Goal: Task Accomplishment & Management: Use online tool/utility

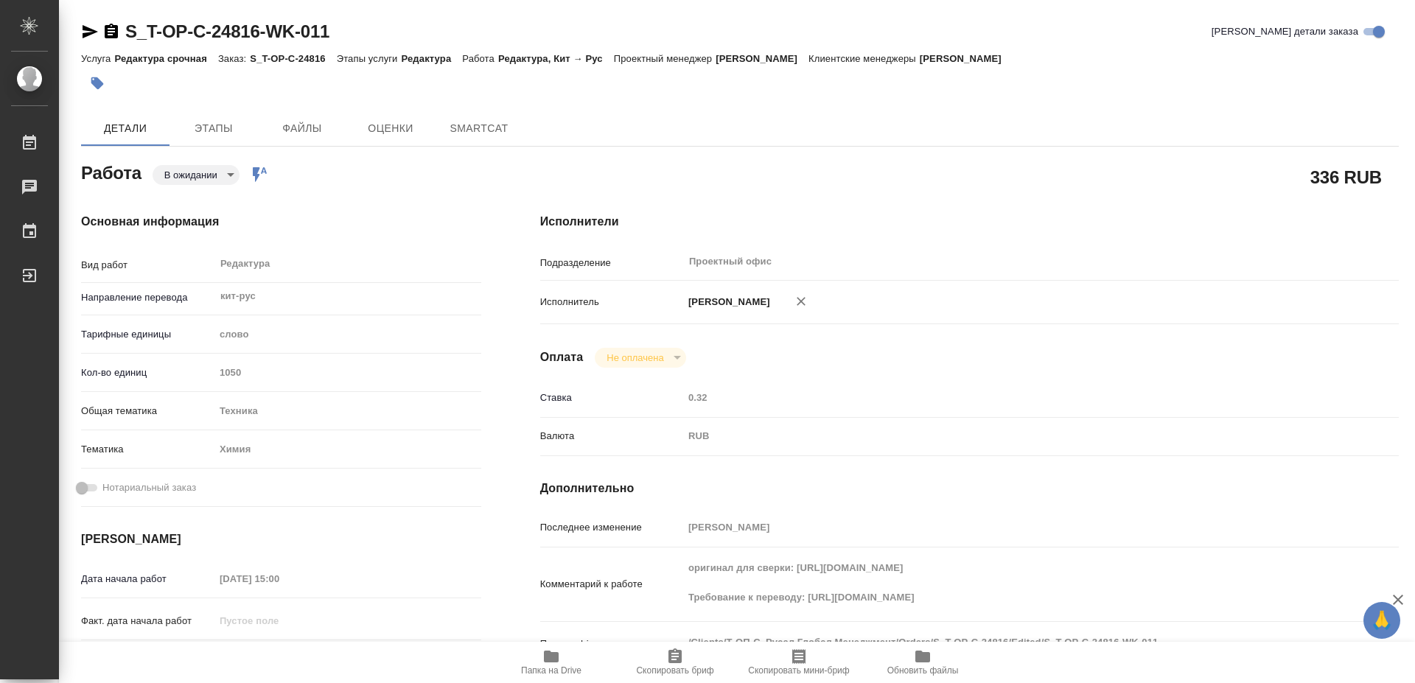
type textarea "x"
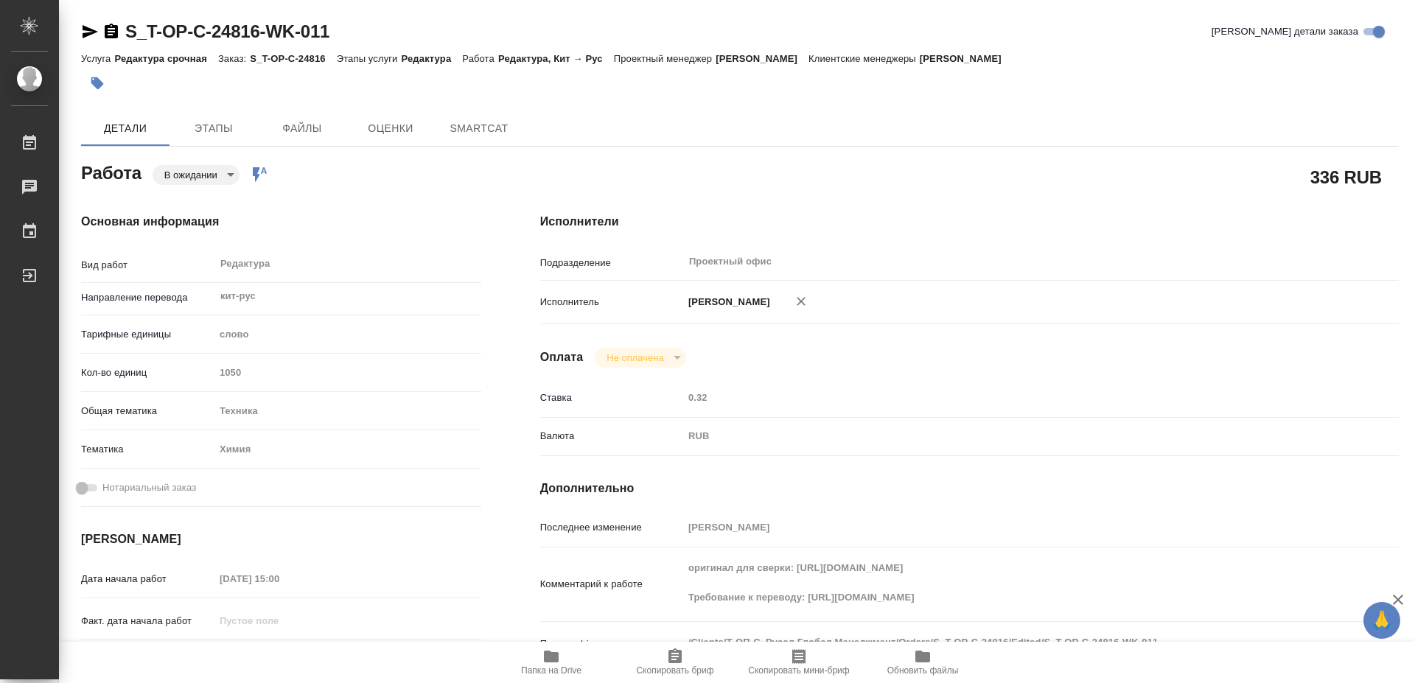
type textarea "x"
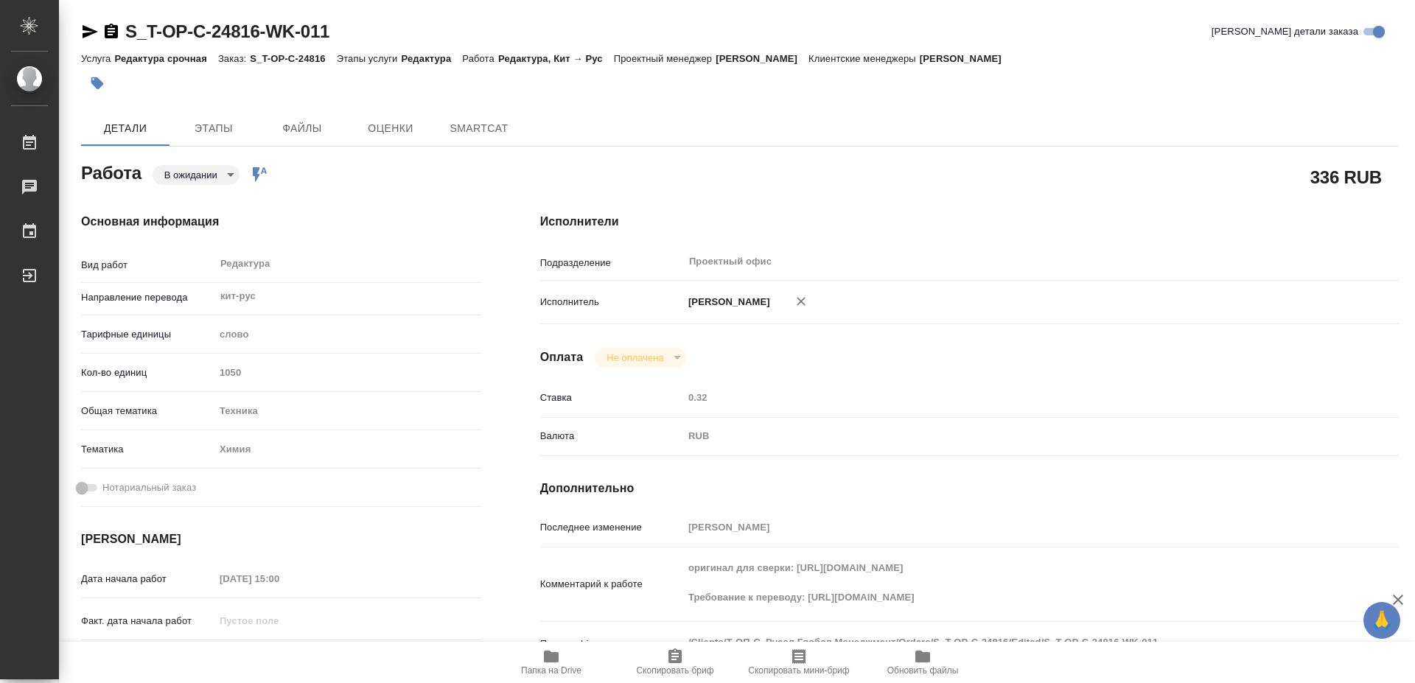
type textarea "x"
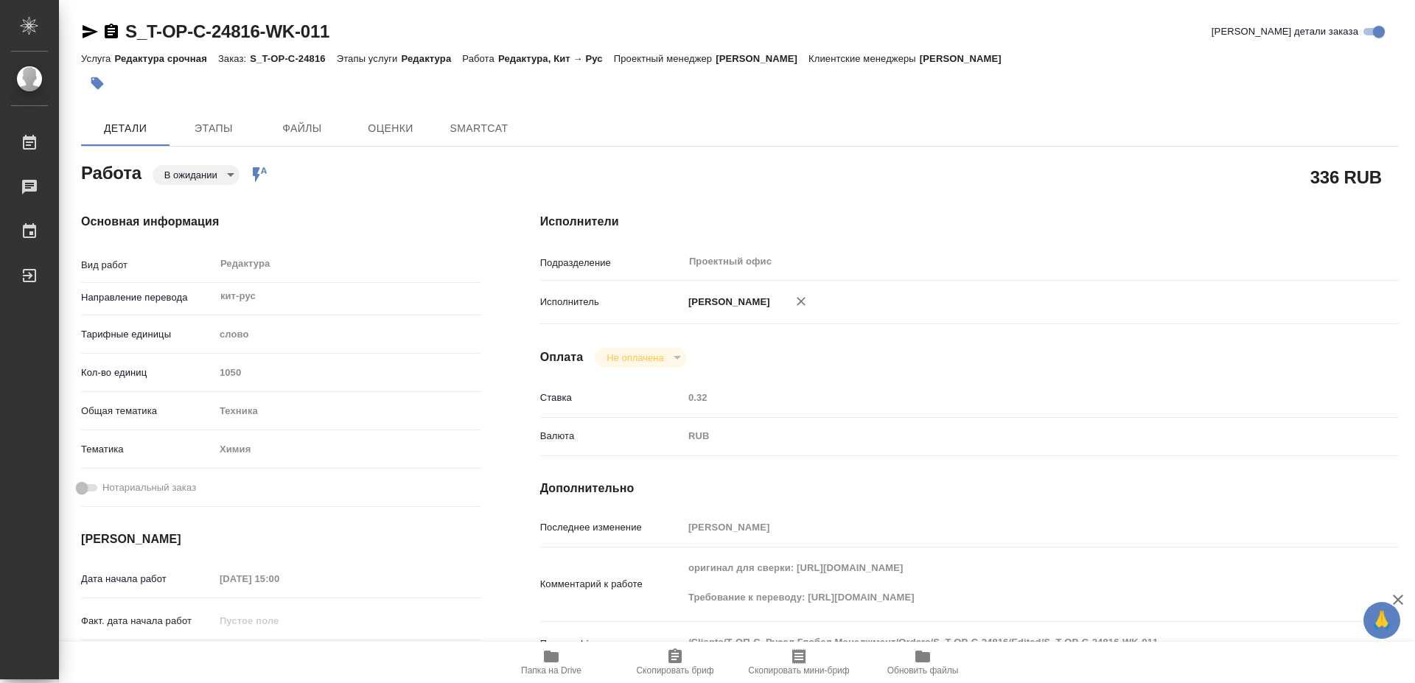
type textarea "x"
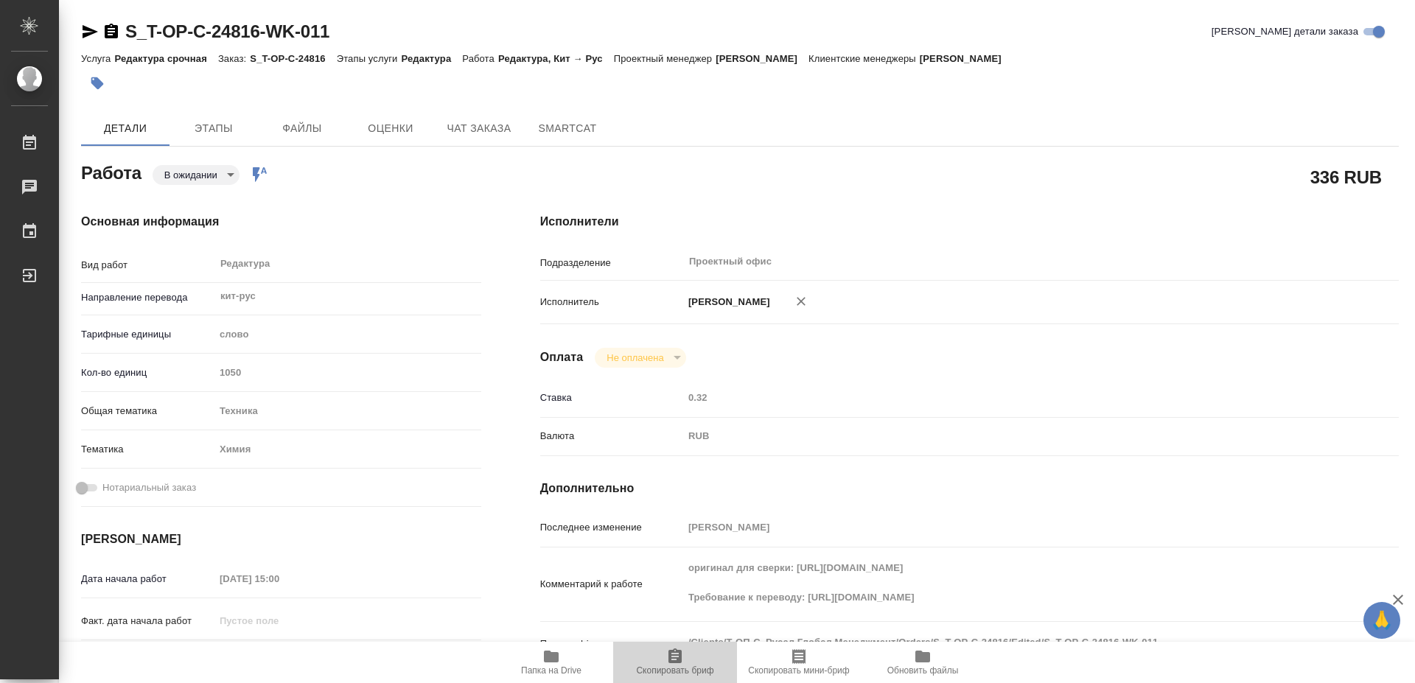
click at [680, 655] on icon "button" at bounding box center [675, 656] width 13 height 15
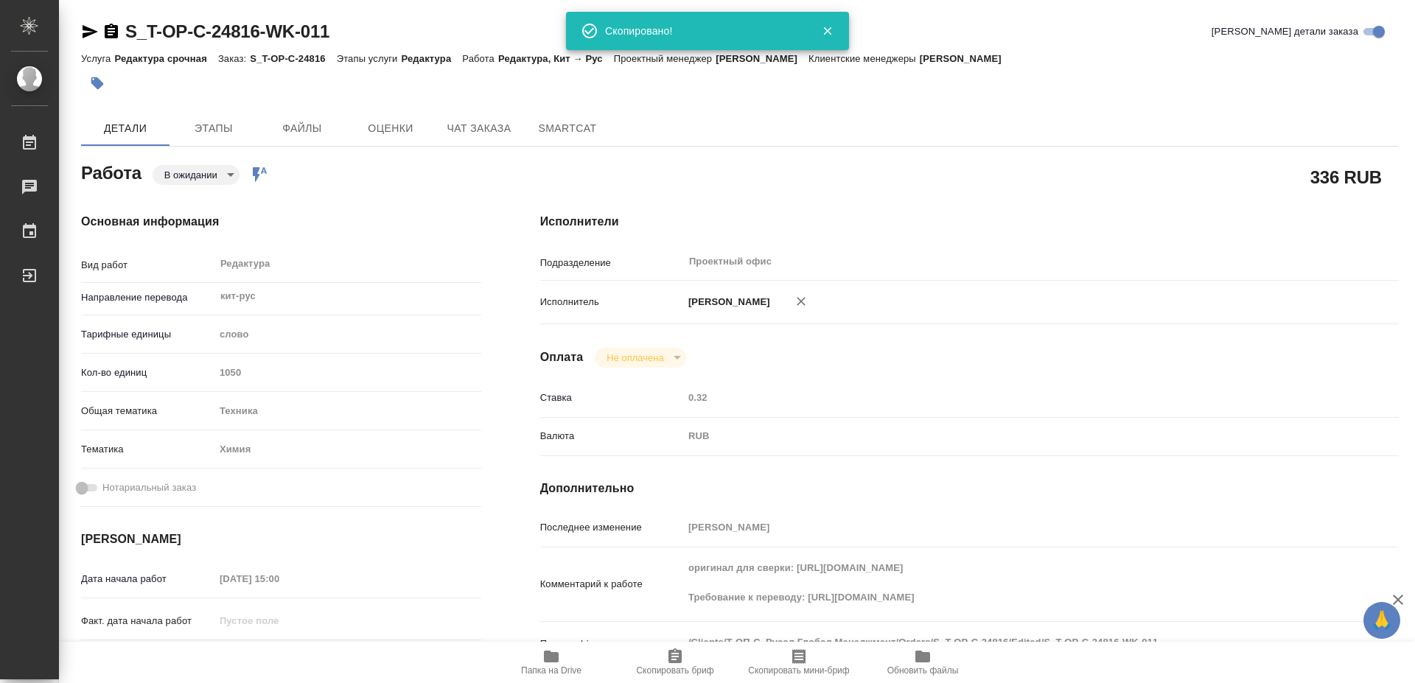
type textarea "x"
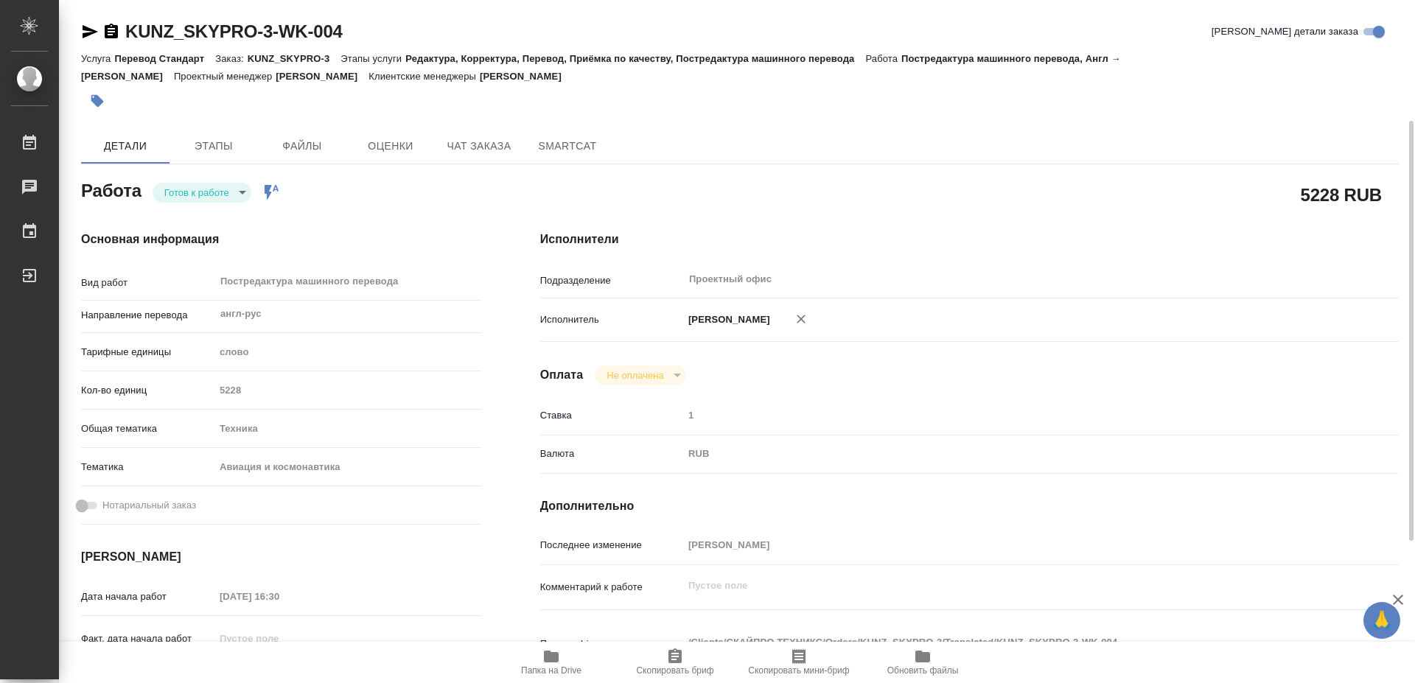
scroll to position [150, 0]
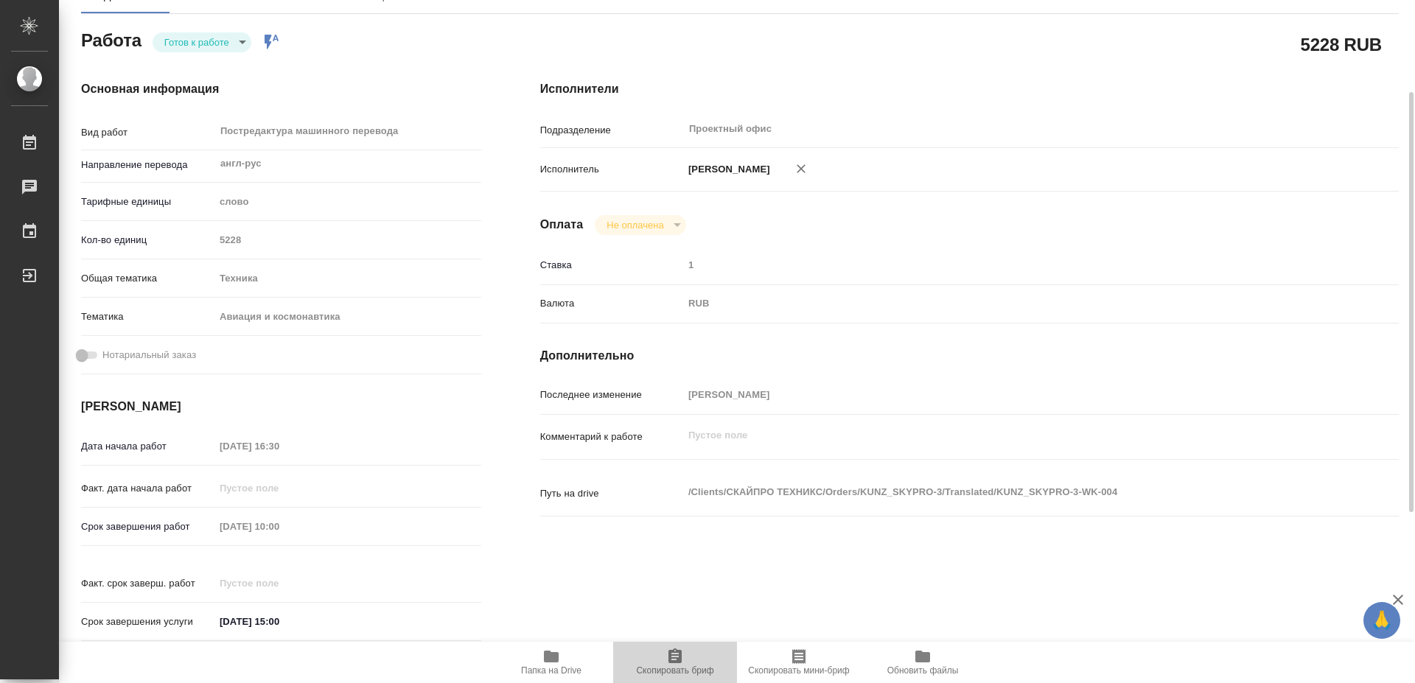
click at [668, 661] on icon "button" at bounding box center [675, 657] width 18 height 18
